Goal: Task Accomplishment & Management: Use online tool/utility

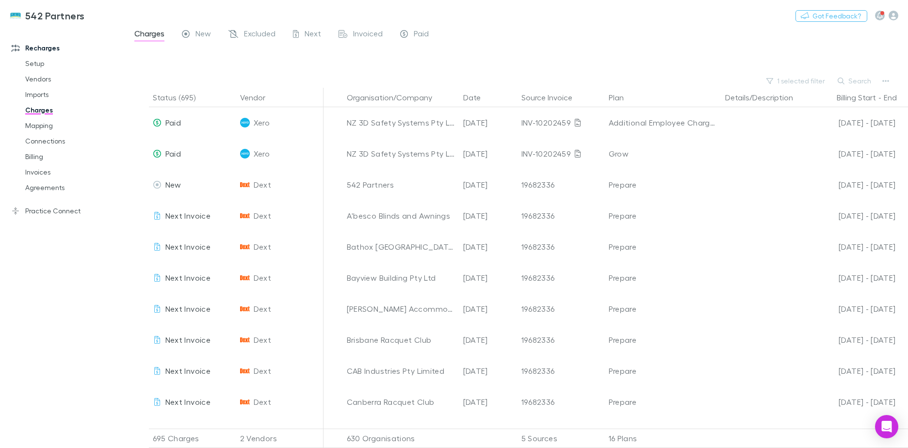
scroll to position [243, 203]
